Goal: Task Accomplishment & Management: Complete application form

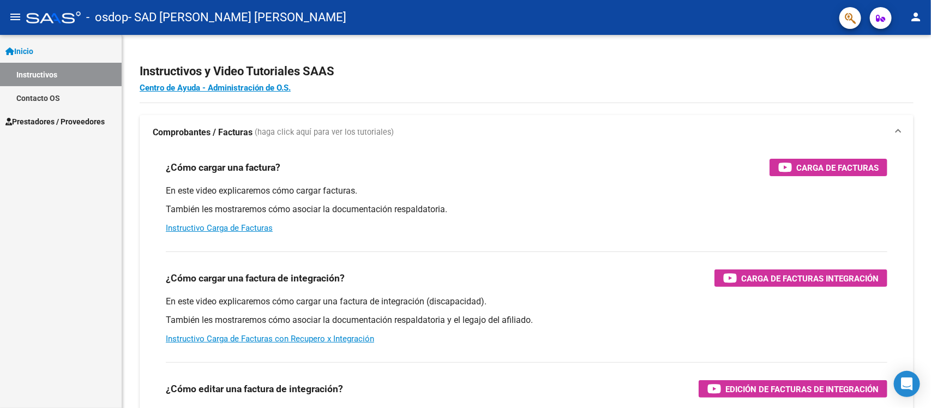
click at [45, 91] on link "Contacto OS" at bounding box center [61, 97] width 122 height 23
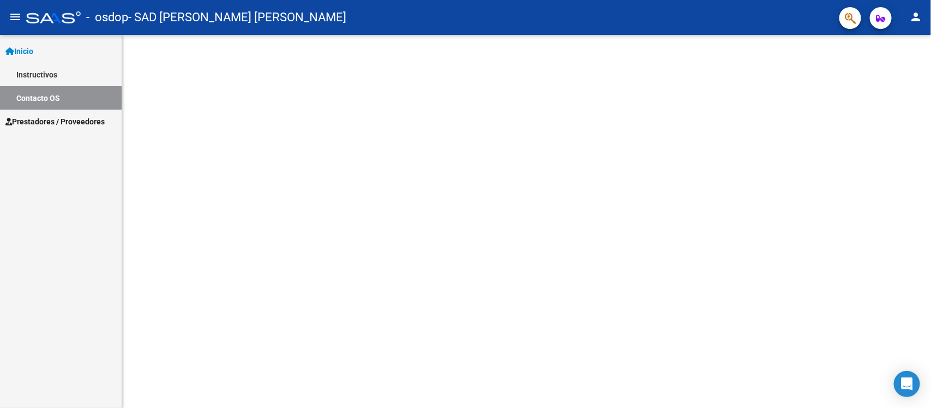
click at [46, 119] on span "Prestadores / Proveedores" at bounding box center [54, 122] width 99 height 12
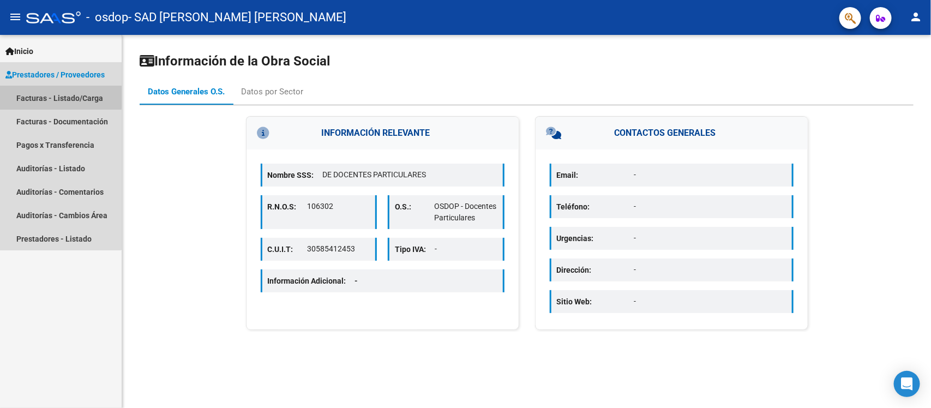
click at [48, 97] on link "Facturas - Listado/Carga" at bounding box center [61, 97] width 122 height 23
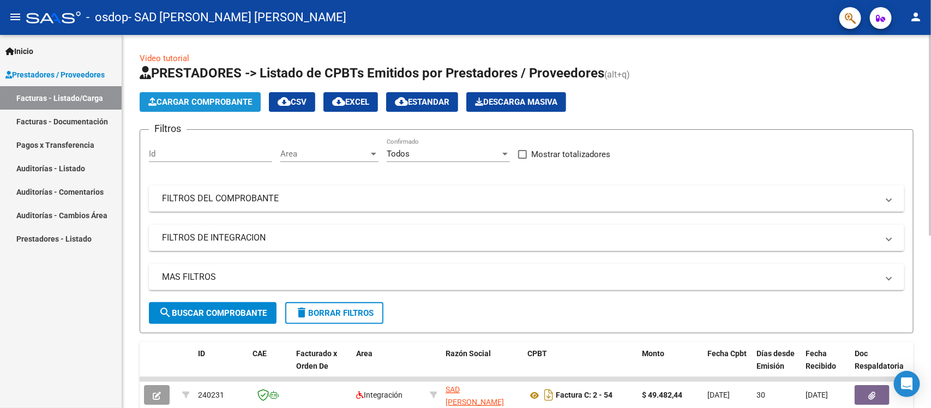
click at [213, 105] on span "Cargar Comprobante" at bounding box center [200, 102] width 104 height 10
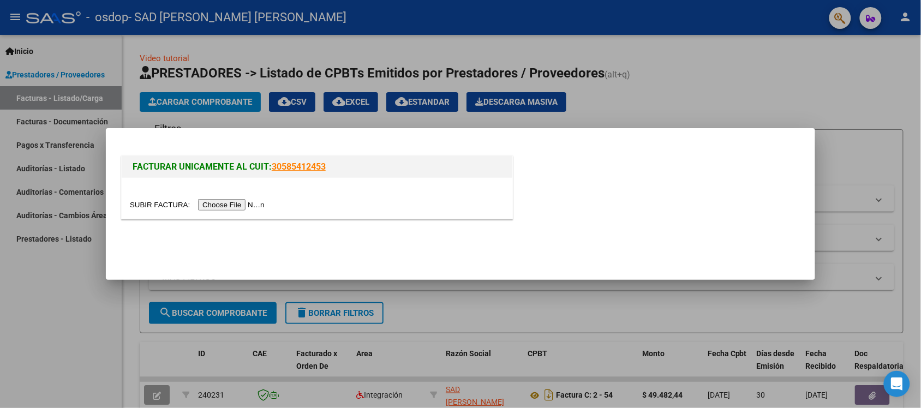
click at [250, 205] on input "file" at bounding box center [199, 204] width 138 height 11
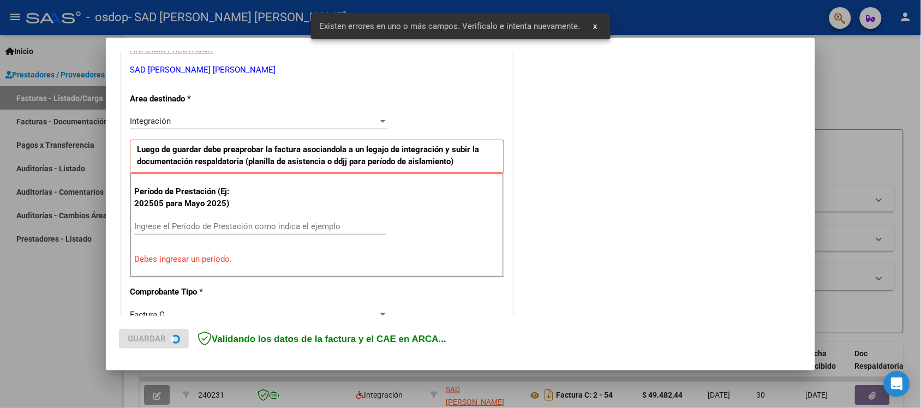
scroll to position [228, 0]
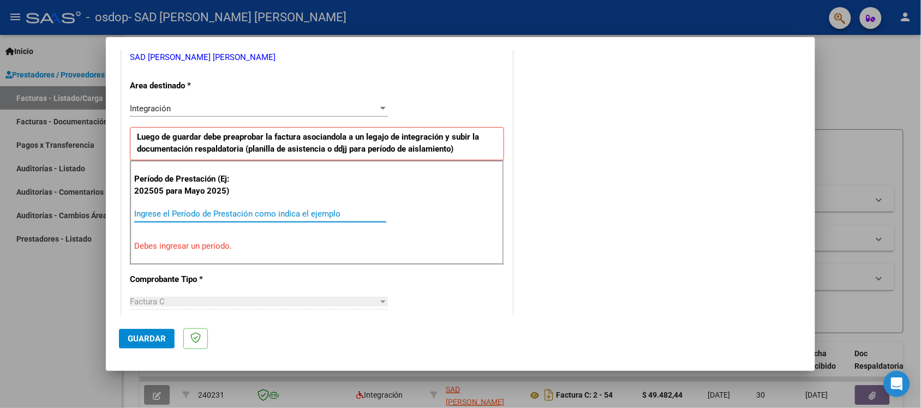
click at [238, 213] on input "Ingrese el Período de Prestación como indica el ejemplo" at bounding box center [260, 214] width 252 height 10
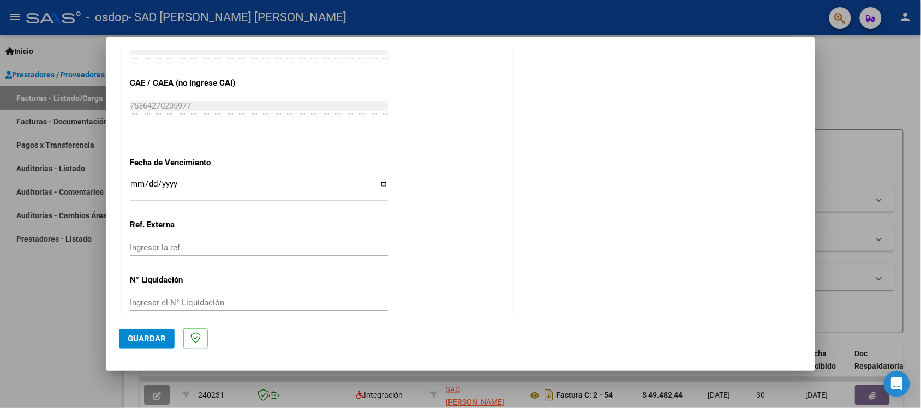
scroll to position [696, 0]
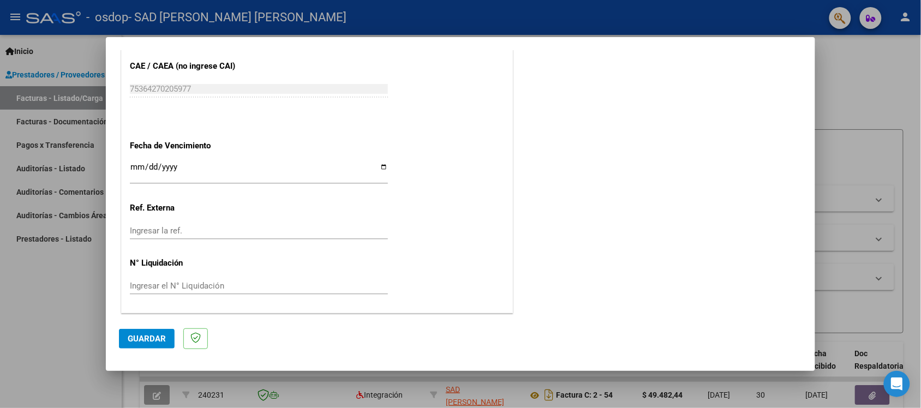
type input "202508"
click at [137, 331] on button "Guardar" at bounding box center [147, 339] width 56 height 20
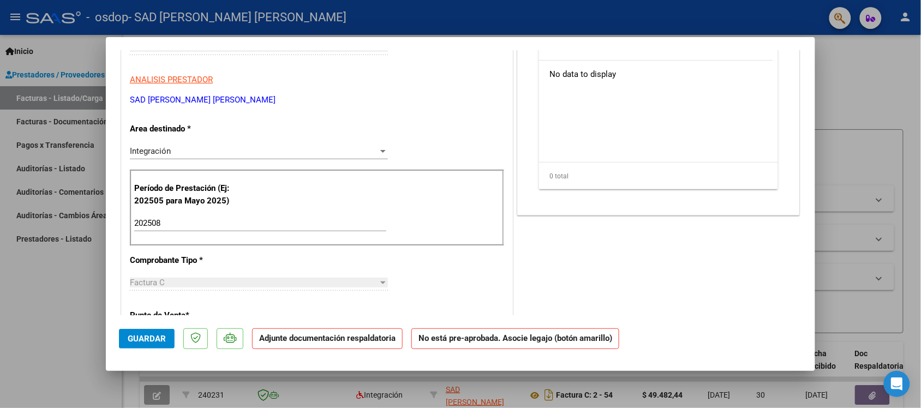
scroll to position [0, 0]
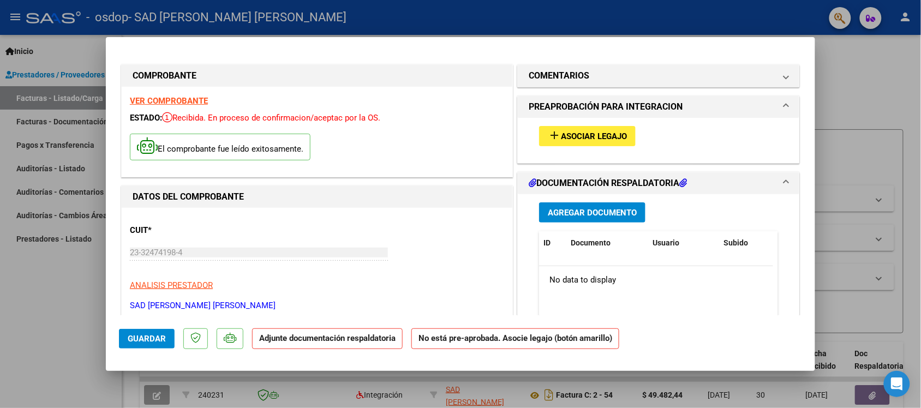
click at [595, 138] on span "Asociar Legajo" at bounding box center [594, 136] width 66 height 10
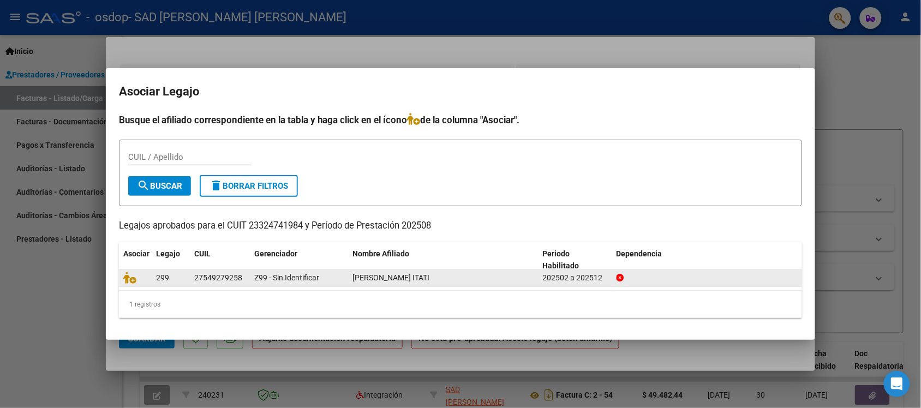
click at [203, 279] on div "27549279258" at bounding box center [218, 278] width 48 height 13
click at [131, 276] on icon at bounding box center [129, 278] width 13 height 12
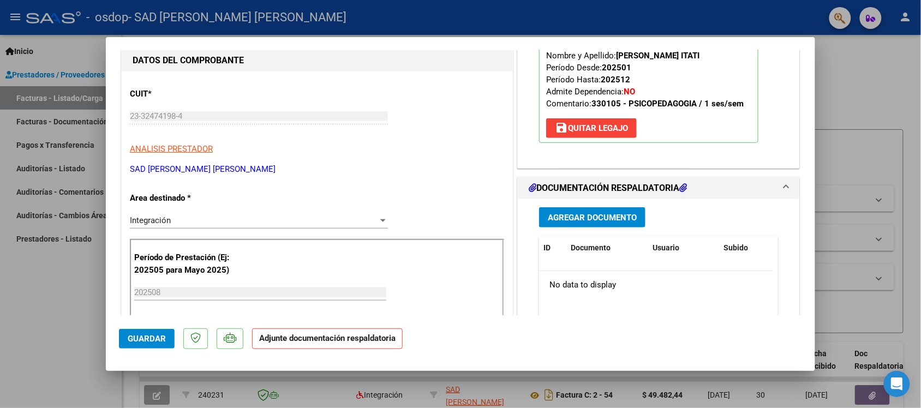
scroll to position [205, 0]
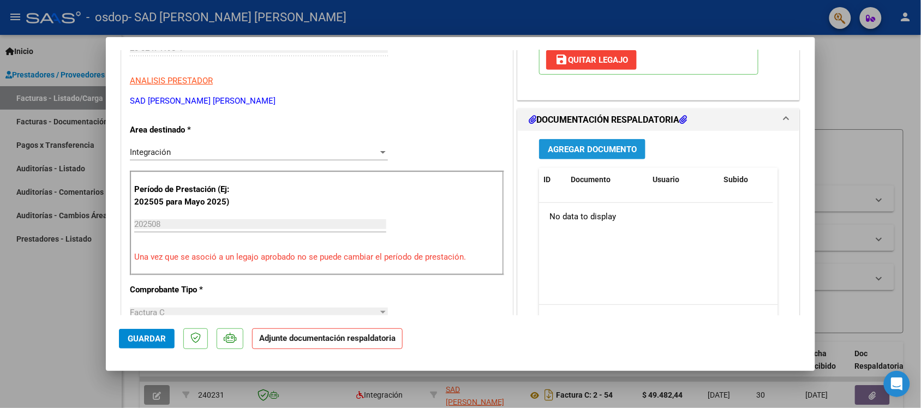
click at [617, 148] on span "Agregar Documento" at bounding box center [592, 150] width 89 height 10
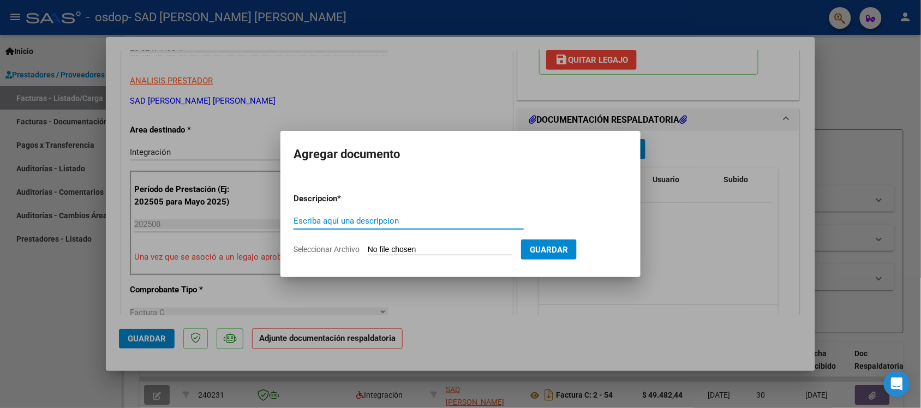
click at [385, 219] on input "Escriba aquí una descripcion" at bounding box center [409, 221] width 230 height 10
click at [457, 224] on input "Planilla de" at bounding box center [409, 221] width 230 height 10
click at [559, 249] on span "Guardar" at bounding box center [549, 250] width 38 height 10
click at [435, 243] on form "Descripcion * Planilla de asistenciw Escriba aquí una descripcion Seleccionar A…" at bounding box center [461, 224] width 334 height 80
click at [378, 219] on input "Planilla de asistenciw" at bounding box center [409, 221] width 230 height 10
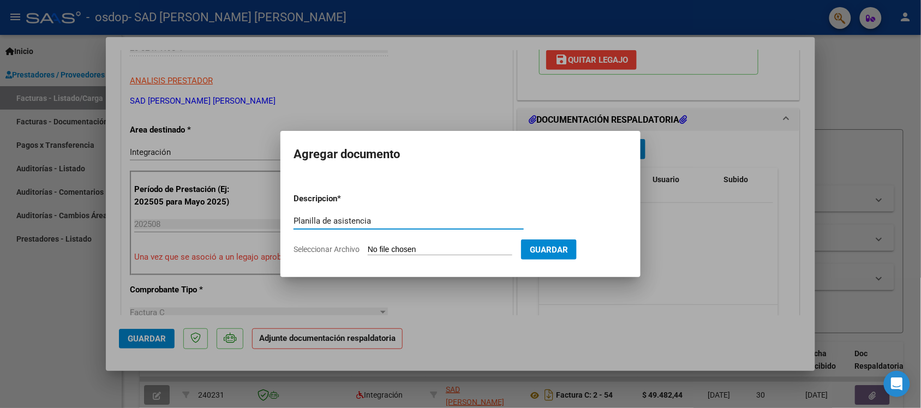
type input "Planilla de asistencia"
click at [377, 247] on input "Seleccionar Archivo" at bounding box center [440, 250] width 145 height 10
type input "C:\fakepath\Planilla de asistencia agosto.pdf"
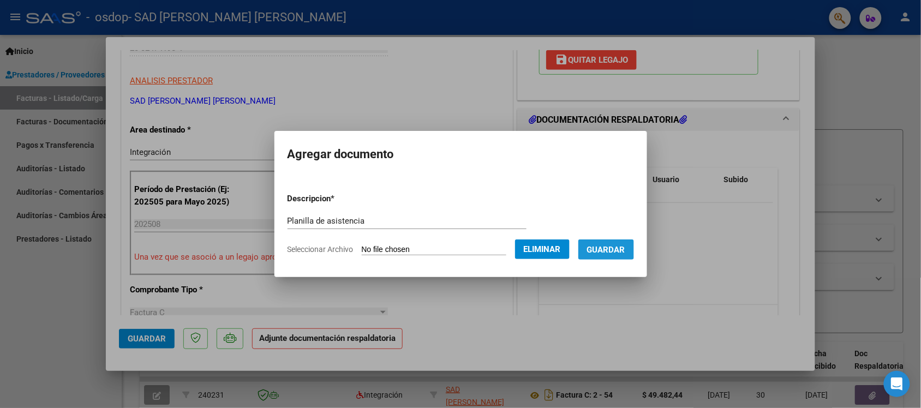
click at [609, 247] on span "Guardar" at bounding box center [606, 250] width 38 height 10
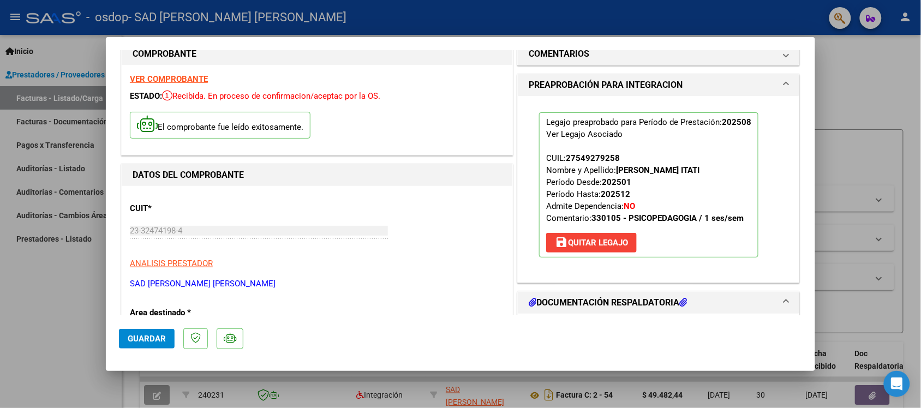
scroll to position [0, 0]
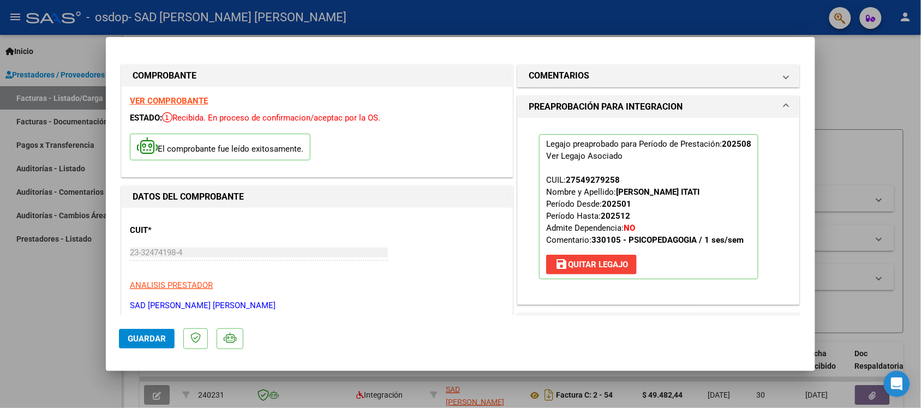
click at [148, 336] on span "Guardar" at bounding box center [147, 339] width 38 height 10
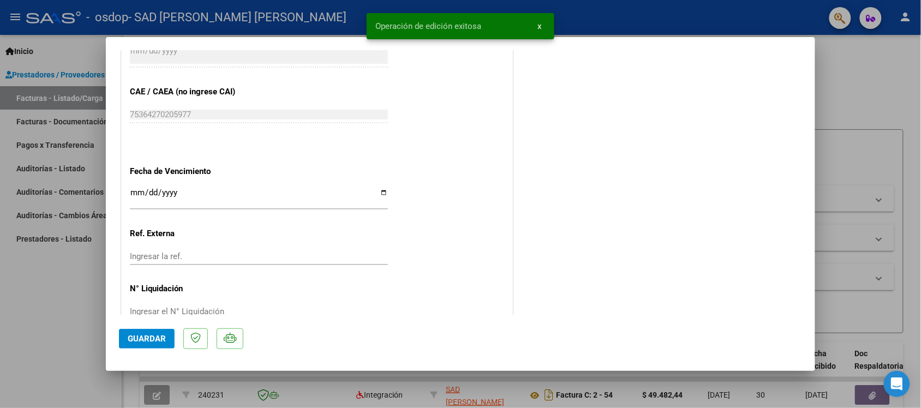
scroll to position [712, 0]
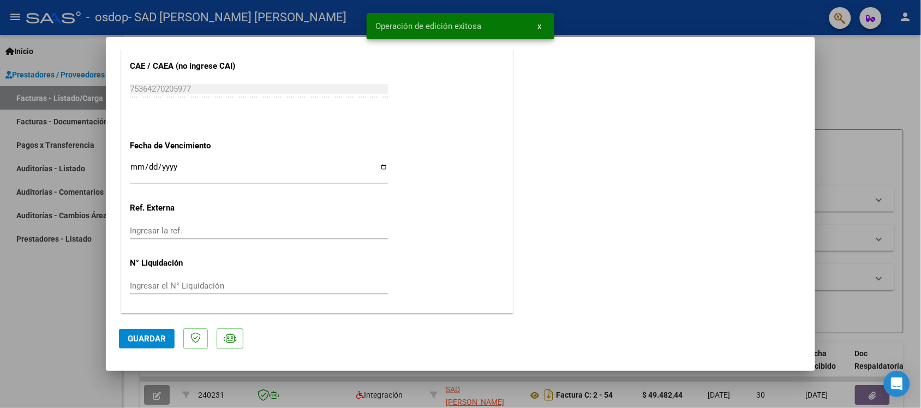
click at [157, 336] on span "Guardar" at bounding box center [147, 339] width 38 height 10
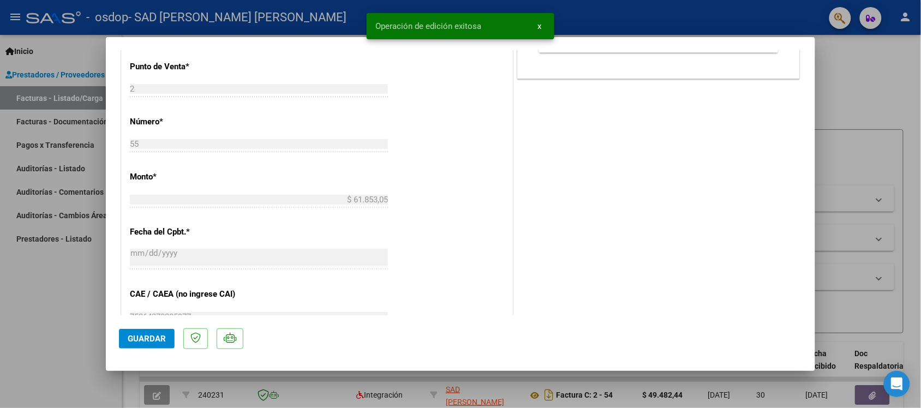
scroll to position [507, 0]
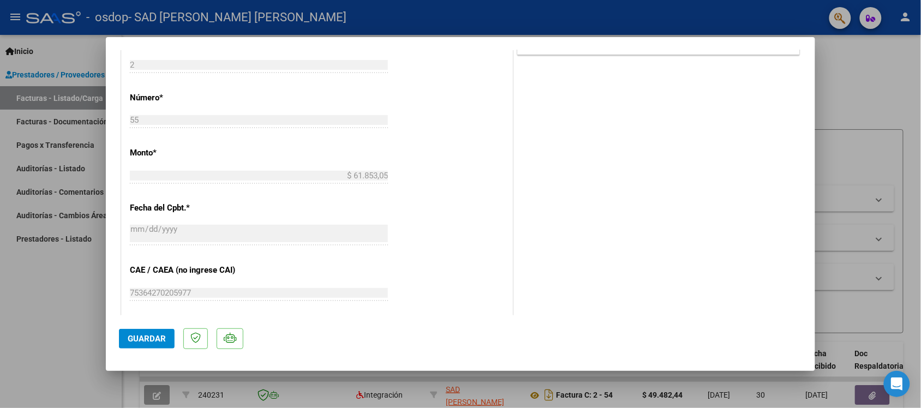
click at [864, 198] on div at bounding box center [460, 204] width 921 height 408
type input "$ 0,00"
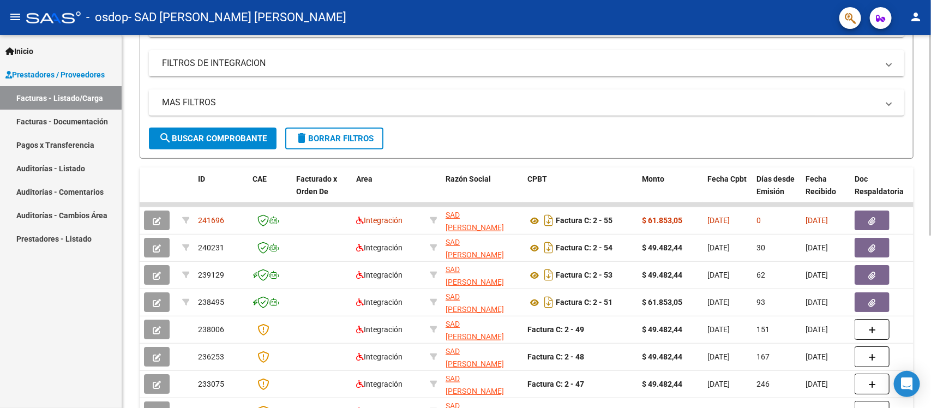
scroll to position [205, 0]
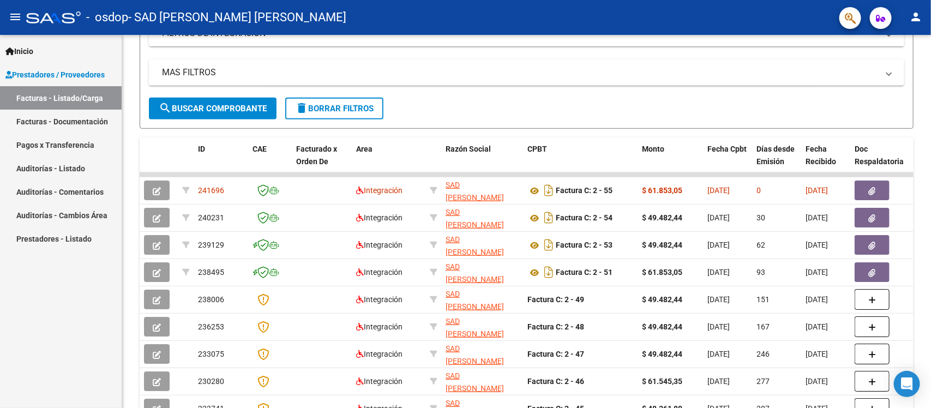
click at [91, 145] on link "Pagos x Transferencia" at bounding box center [61, 144] width 122 height 23
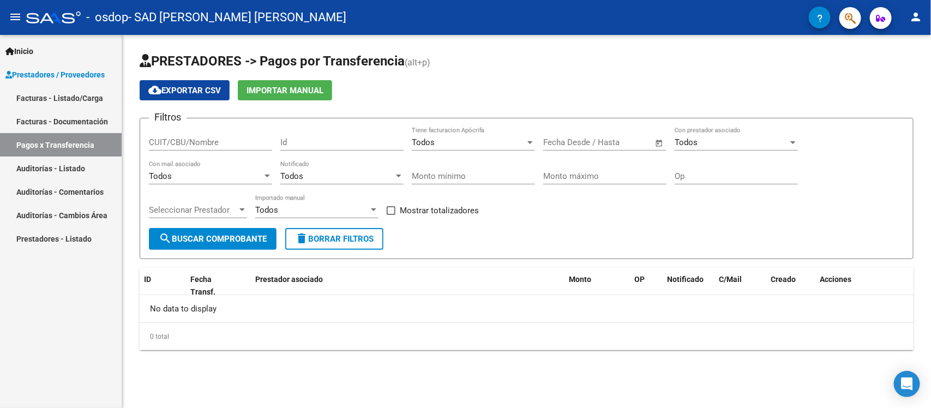
click at [85, 169] on link "Auditorías - Listado" at bounding box center [61, 168] width 122 height 23
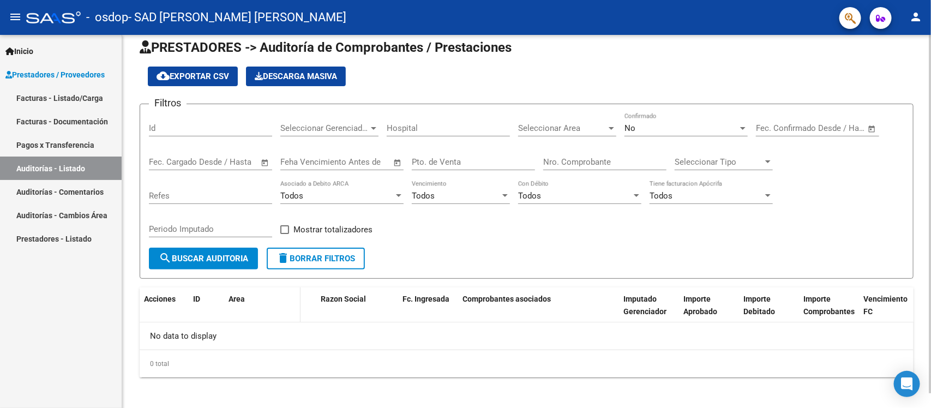
scroll to position [15, 0]
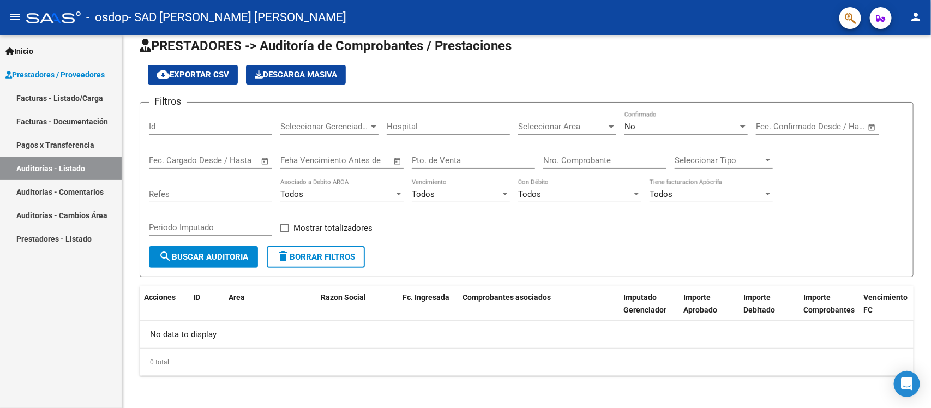
click at [120, 113] on link "Facturas - Documentación" at bounding box center [61, 121] width 122 height 23
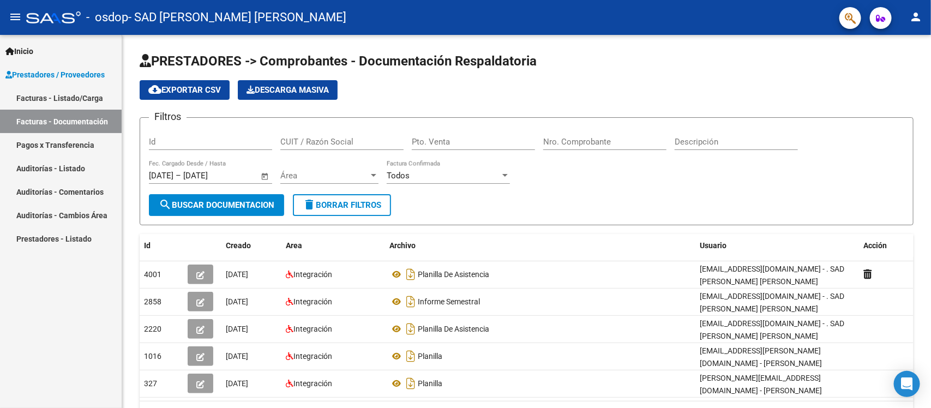
click at [94, 97] on link "Facturas - Listado/Carga" at bounding box center [61, 97] width 122 height 23
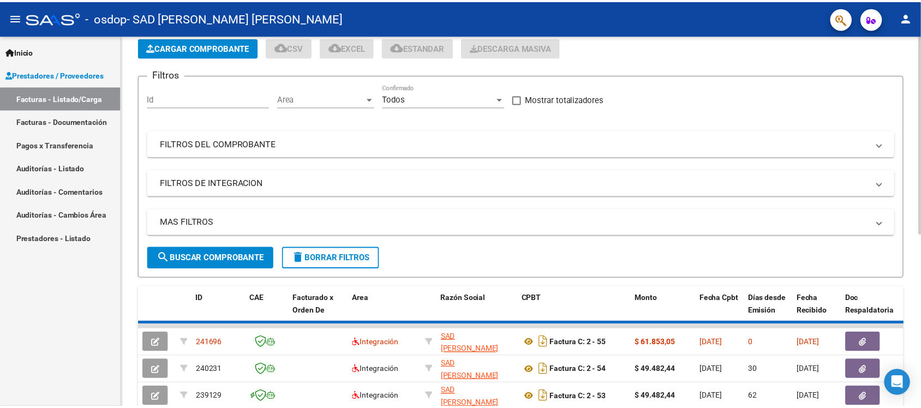
scroll to position [205, 0]
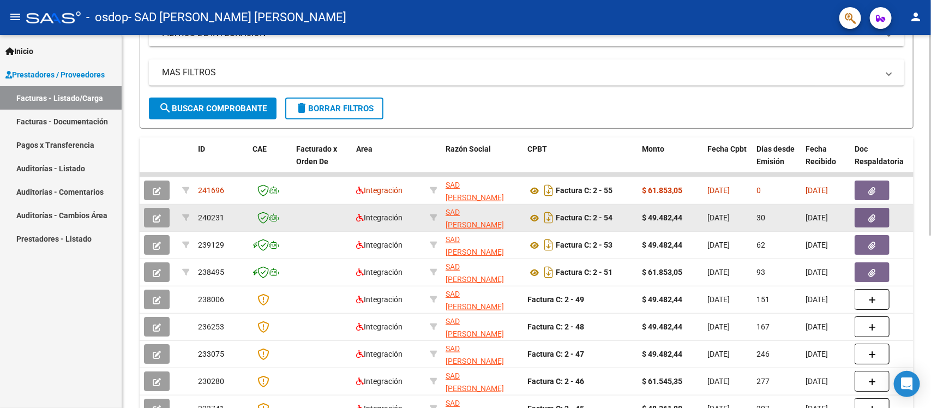
click at [165, 211] on button "button" at bounding box center [157, 218] width 26 height 20
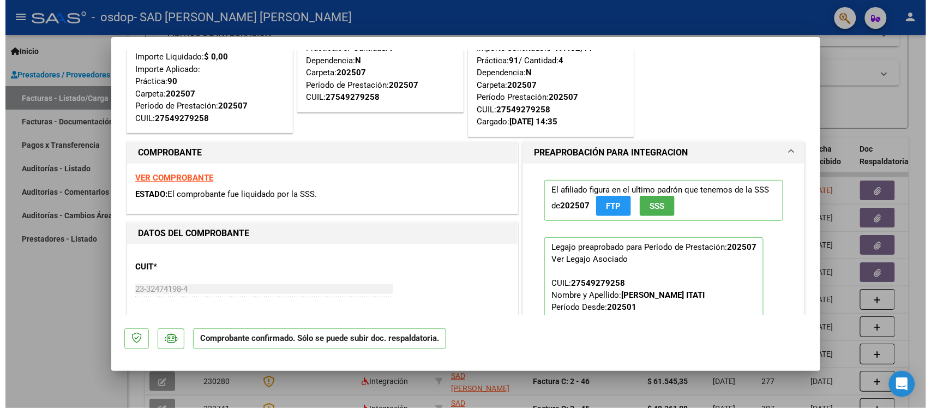
scroll to position [0, 0]
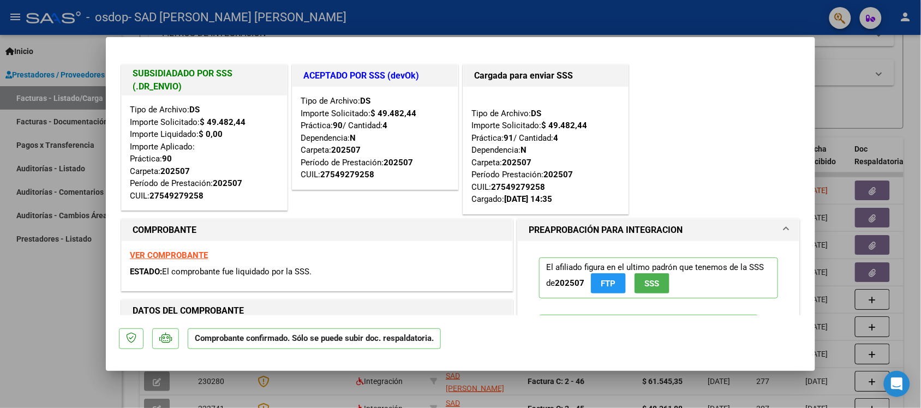
click at [840, 163] on div at bounding box center [460, 204] width 921 height 408
type input "$ 0,00"
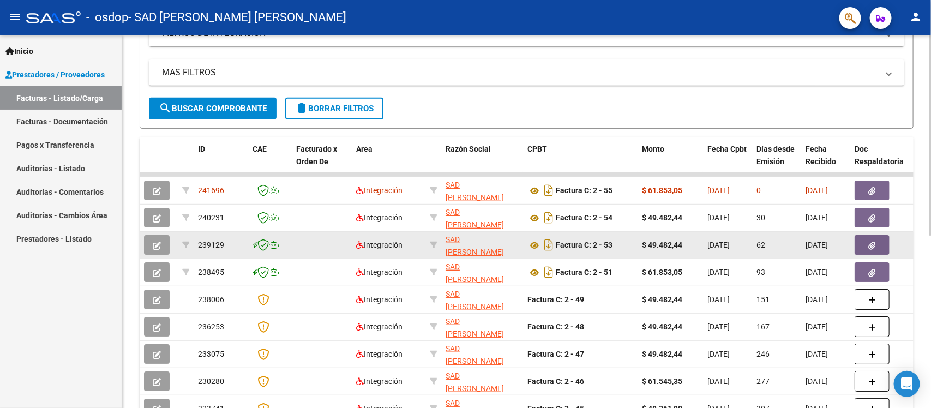
click at [157, 247] on icon "button" at bounding box center [157, 246] width 8 height 8
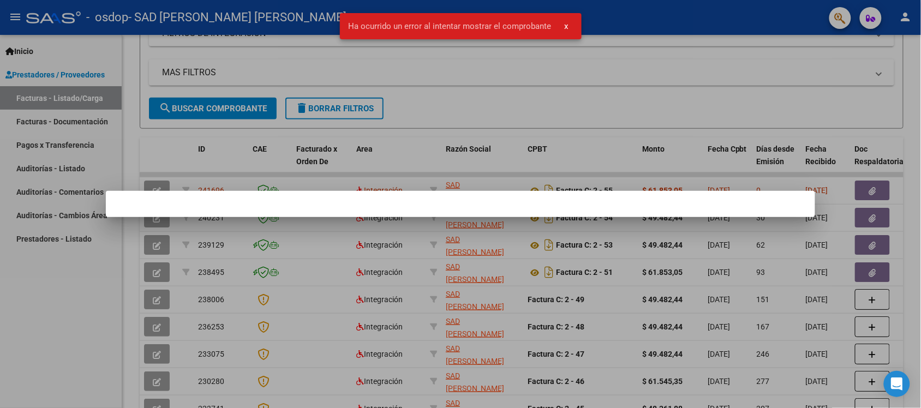
click at [567, 26] on span "x" at bounding box center [567, 26] width 4 height 10
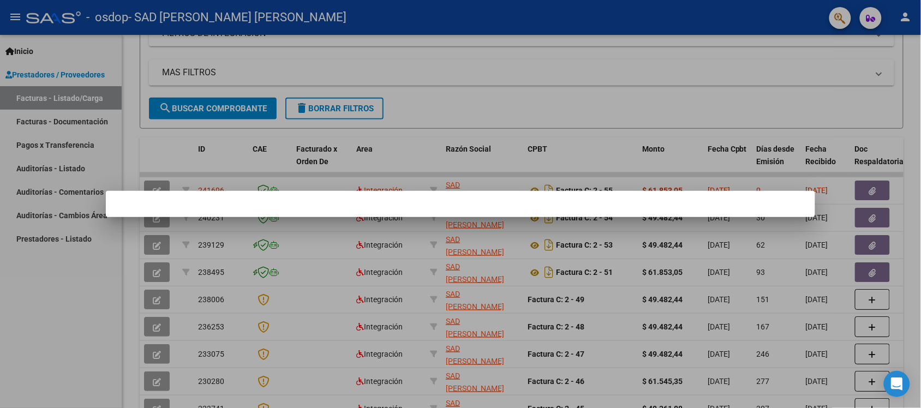
click at [161, 268] on div at bounding box center [460, 204] width 921 height 408
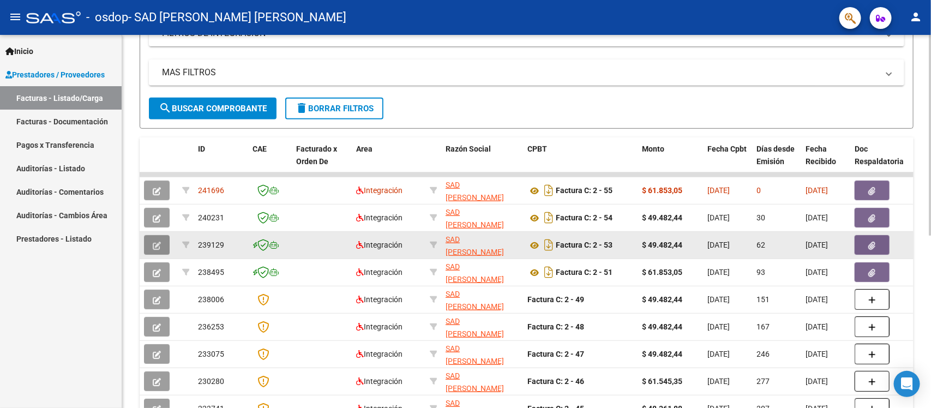
click at [160, 242] on icon "button" at bounding box center [157, 246] width 8 height 8
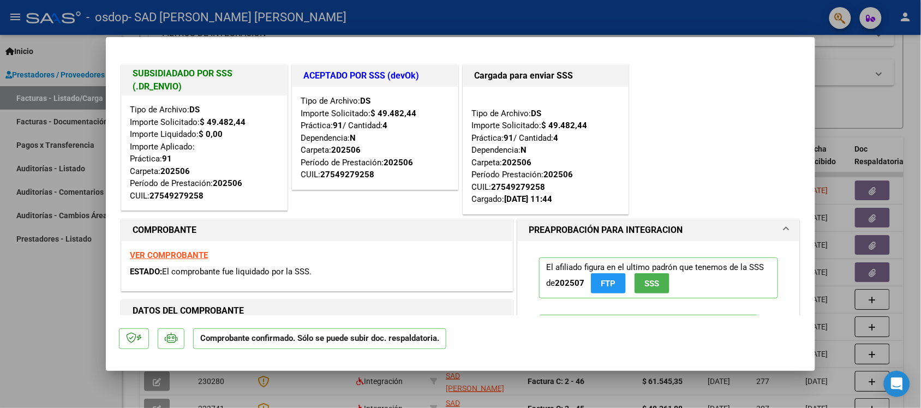
click at [844, 130] on div at bounding box center [460, 204] width 921 height 408
type input "$ 0,00"
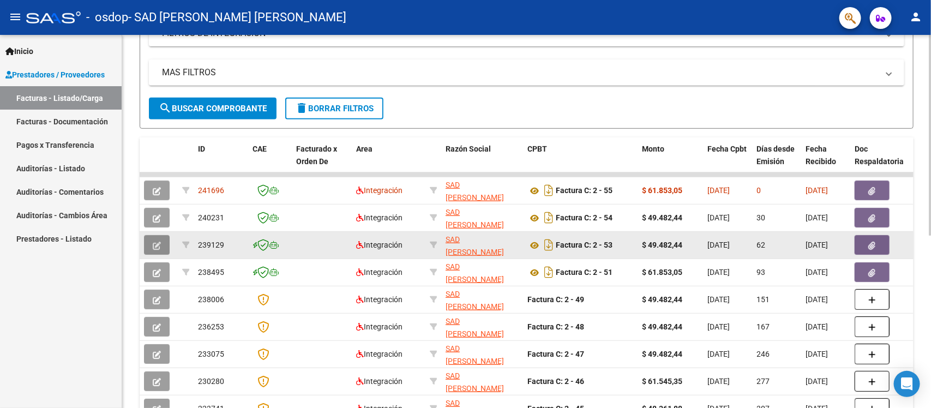
click at [157, 244] on icon "button" at bounding box center [157, 246] width 8 height 8
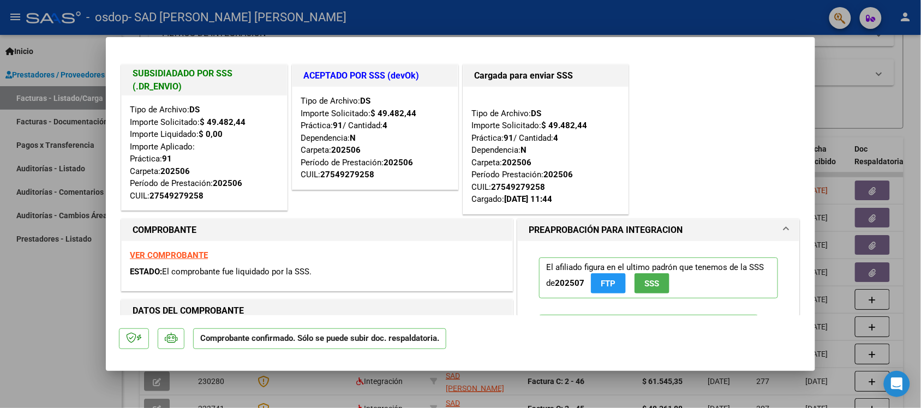
click at [841, 140] on div at bounding box center [460, 204] width 921 height 408
type input "$ 0,00"
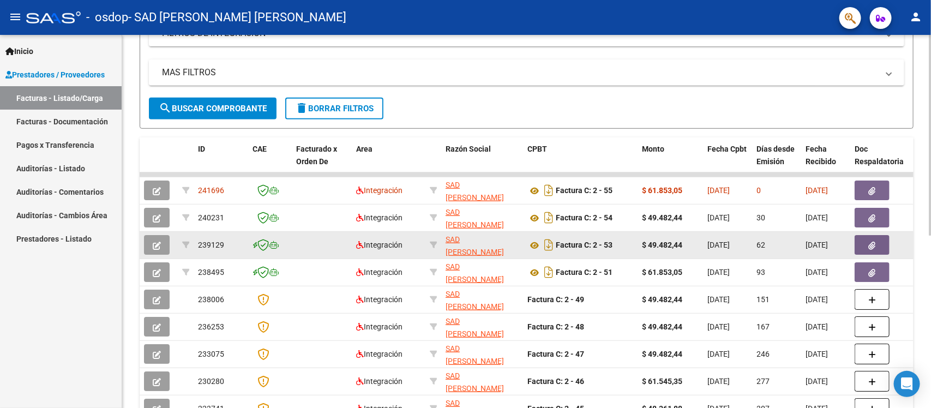
click at [159, 242] on icon "button" at bounding box center [157, 246] width 8 height 8
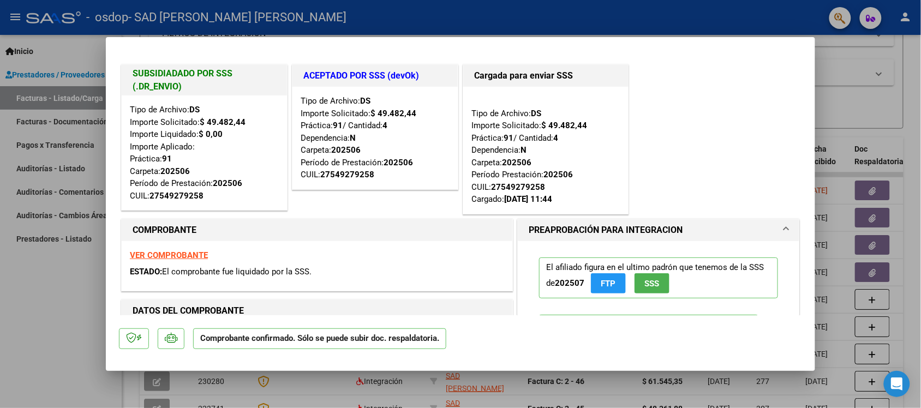
click at [858, 153] on div at bounding box center [460, 204] width 921 height 408
type input "$ 0,00"
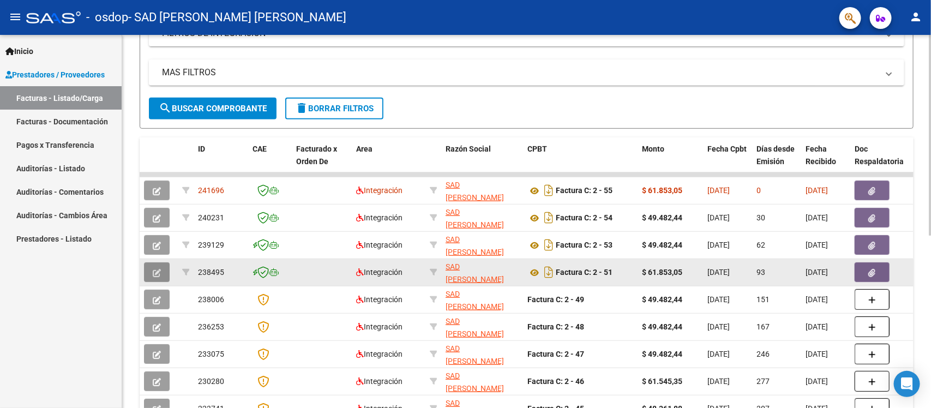
click at [161, 267] on button "button" at bounding box center [157, 272] width 26 height 20
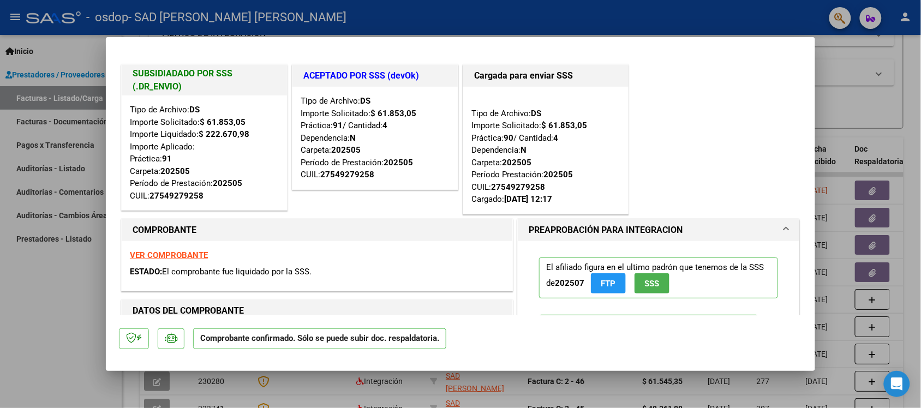
drag, startPoint x: 206, startPoint y: 136, endPoint x: 256, endPoint y: 140, distance: 50.3
click at [256, 140] on div "Tipo de Archivo: DS Importe Solicitado: $ 61.853,05 Importe Liquidado: $ 222.67…" at bounding box center [204, 153] width 149 height 98
click at [819, 105] on div at bounding box center [460, 204] width 921 height 408
type input "$ 0,00"
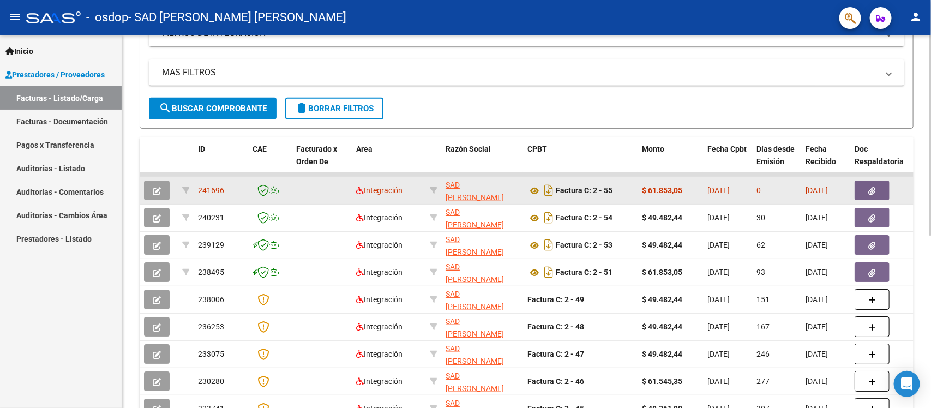
click at [154, 187] on icon "button" at bounding box center [157, 191] width 8 height 8
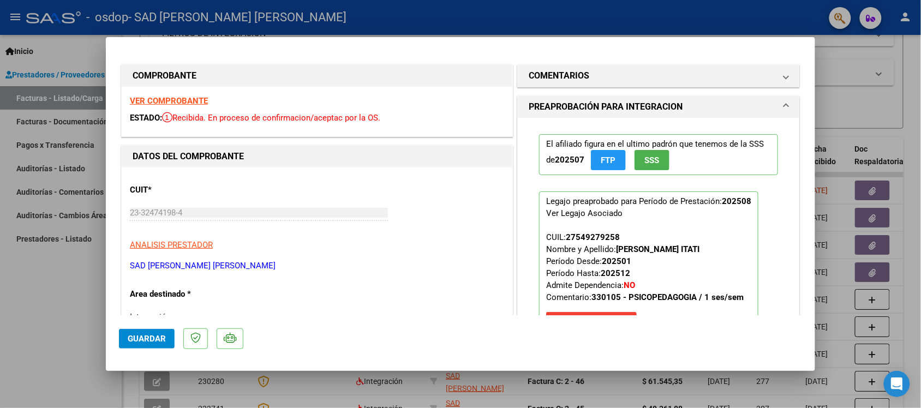
click at [843, 99] on div at bounding box center [460, 204] width 921 height 408
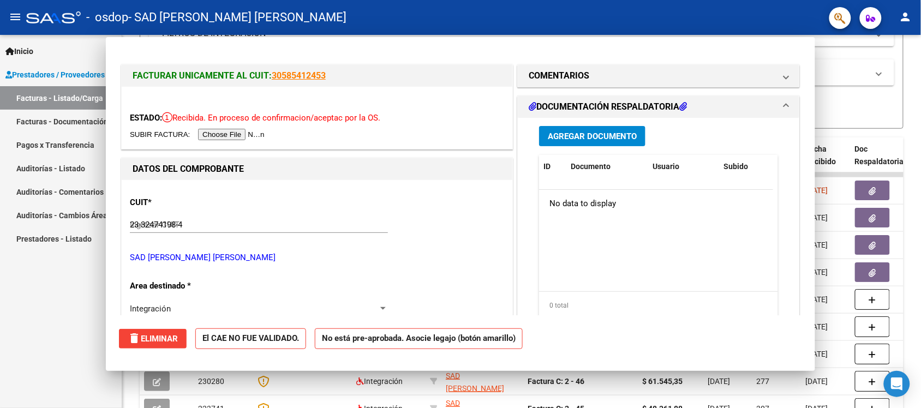
type input "$ 0,00"
